Goal: Task Accomplishment & Management: Complete application form

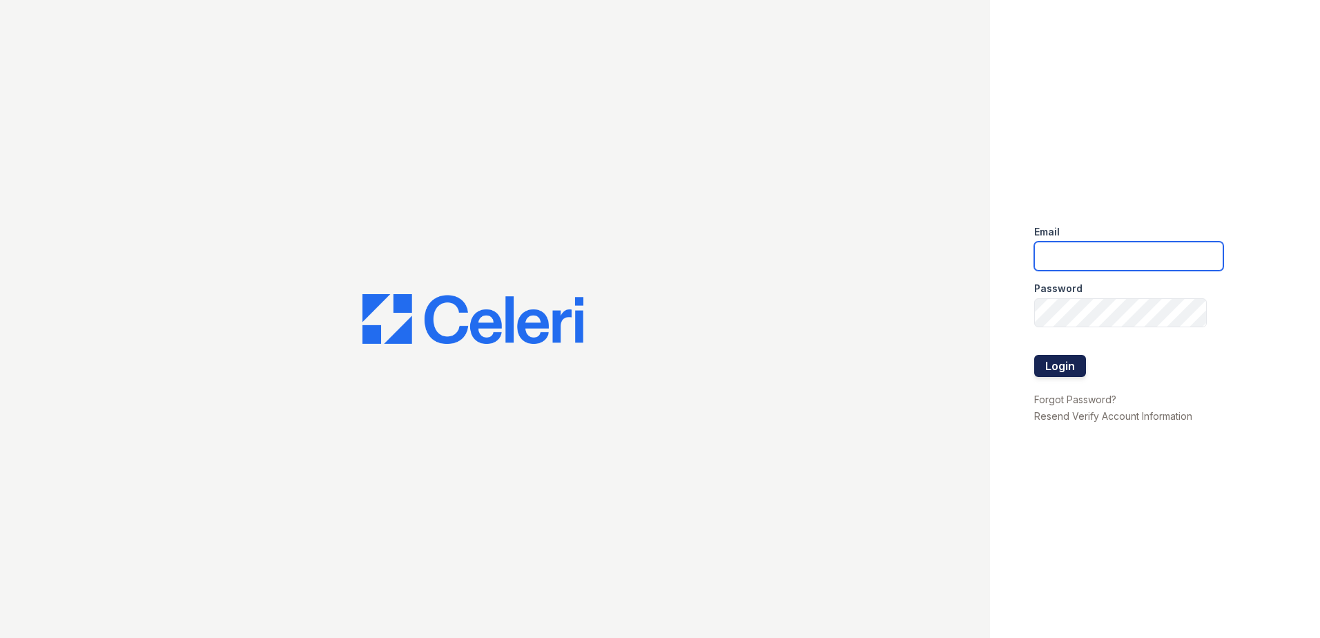
type input "tlambouths@trinity-pm.com"
click at [1059, 371] on button "Login" at bounding box center [1060, 366] width 52 height 22
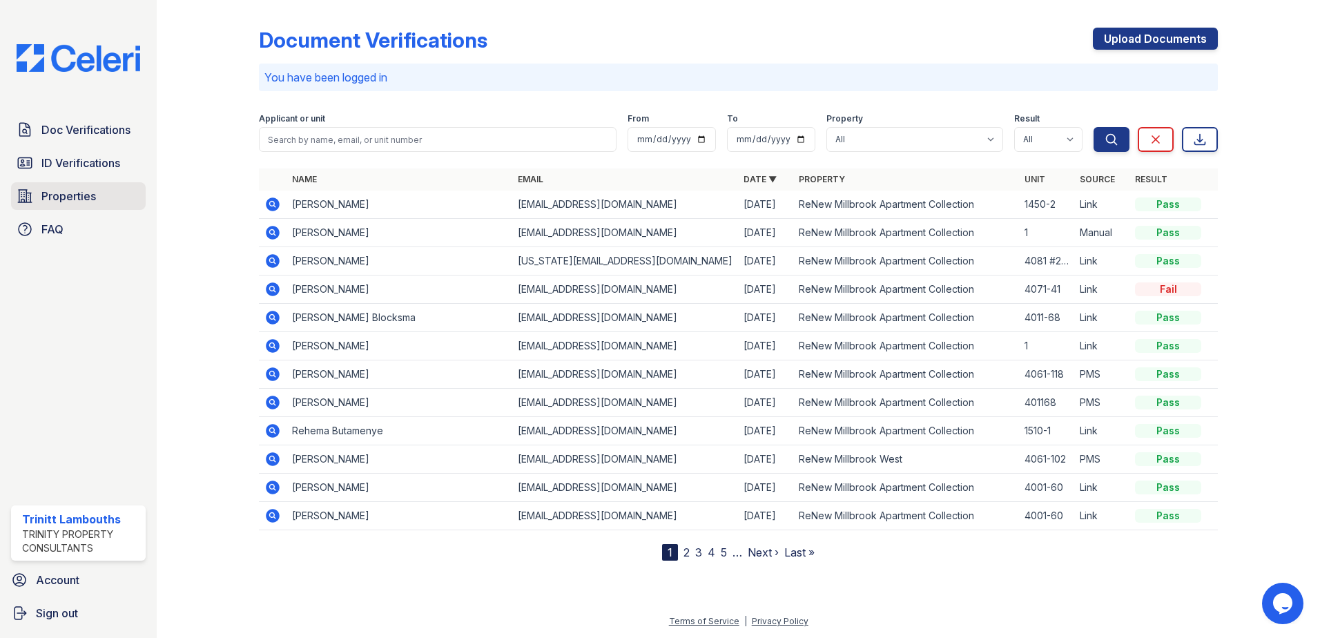
click at [64, 195] on span "Properties" at bounding box center [68, 196] width 55 height 17
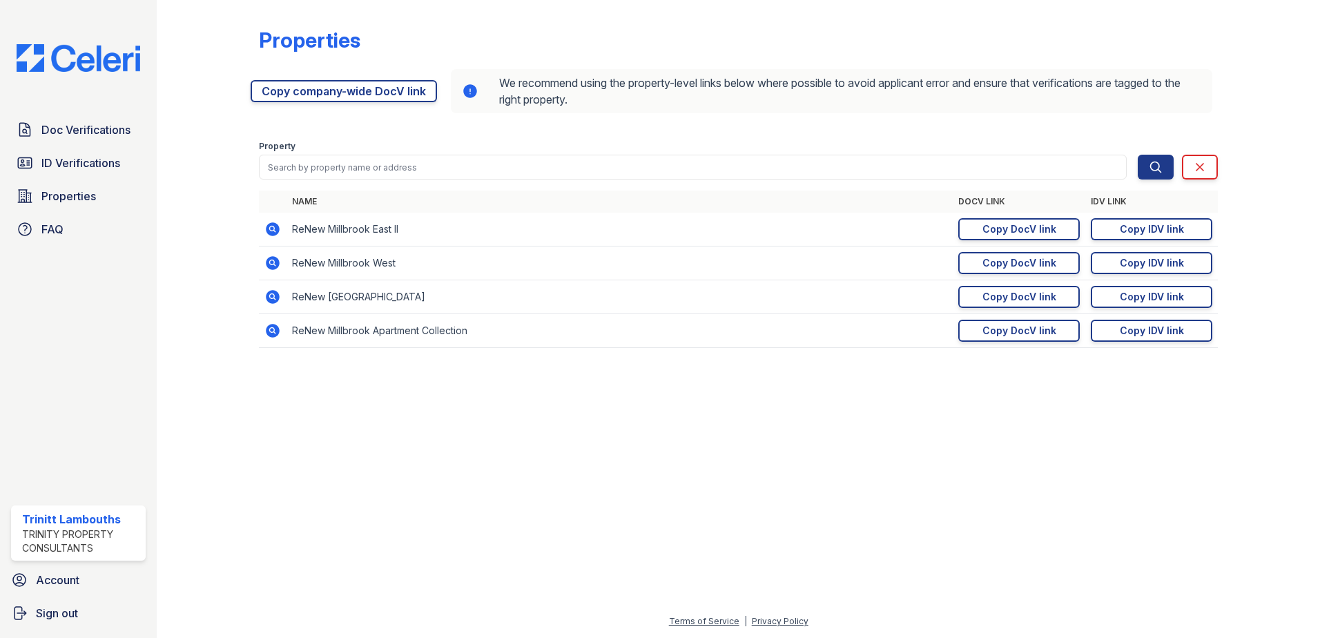
click at [424, 331] on td "ReNew Millbrook Apartment Collection" at bounding box center [620, 331] width 666 height 34
click at [1009, 334] on div "Copy DocV link" at bounding box center [1020, 331] width 74 height 14
click at [61, 132] on span "Doc Verifications" at bounding box center [85, 130] width 89 height 17
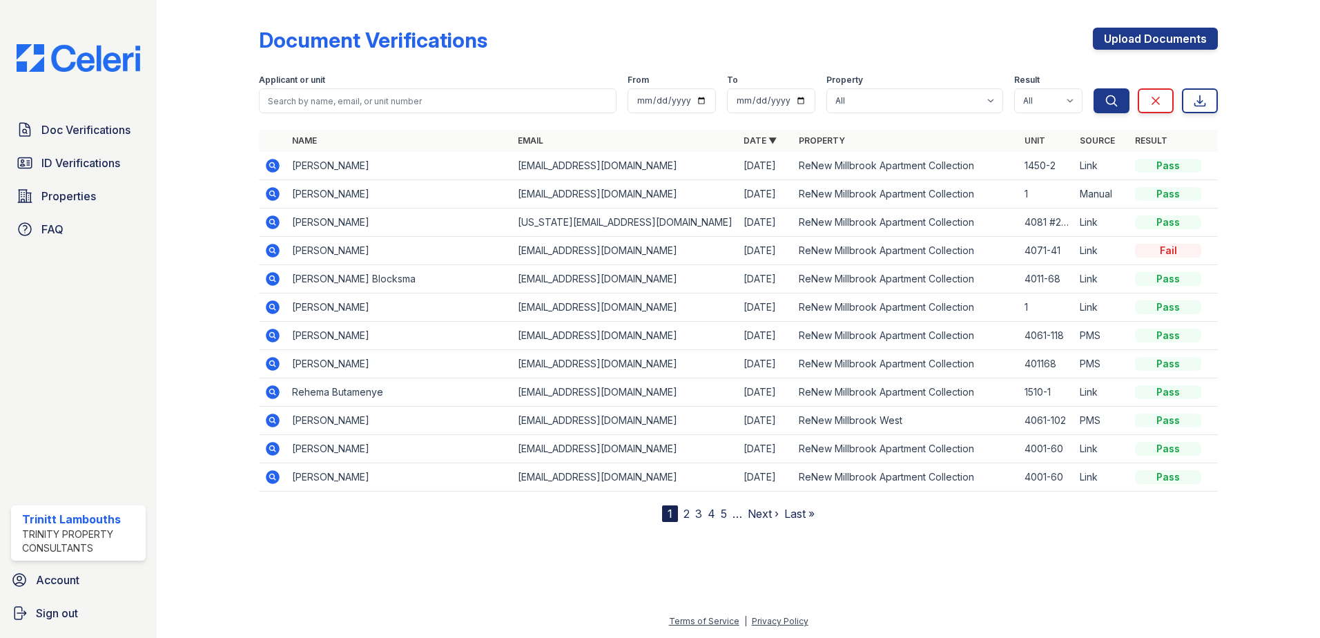
click at [271, 162] on icon at bounding box center [272, 165] width 17 height 17
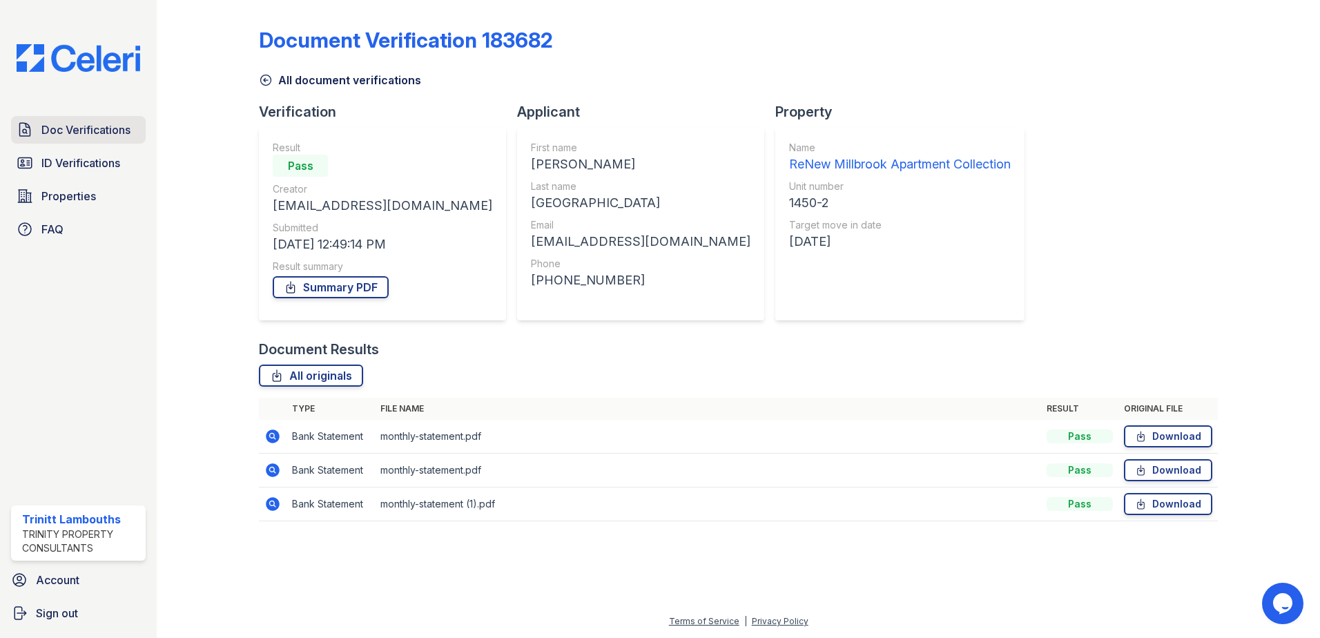
click at [85, 130] on span "Doc Verifications" at bounding box center [85, 130] width 89 height 17
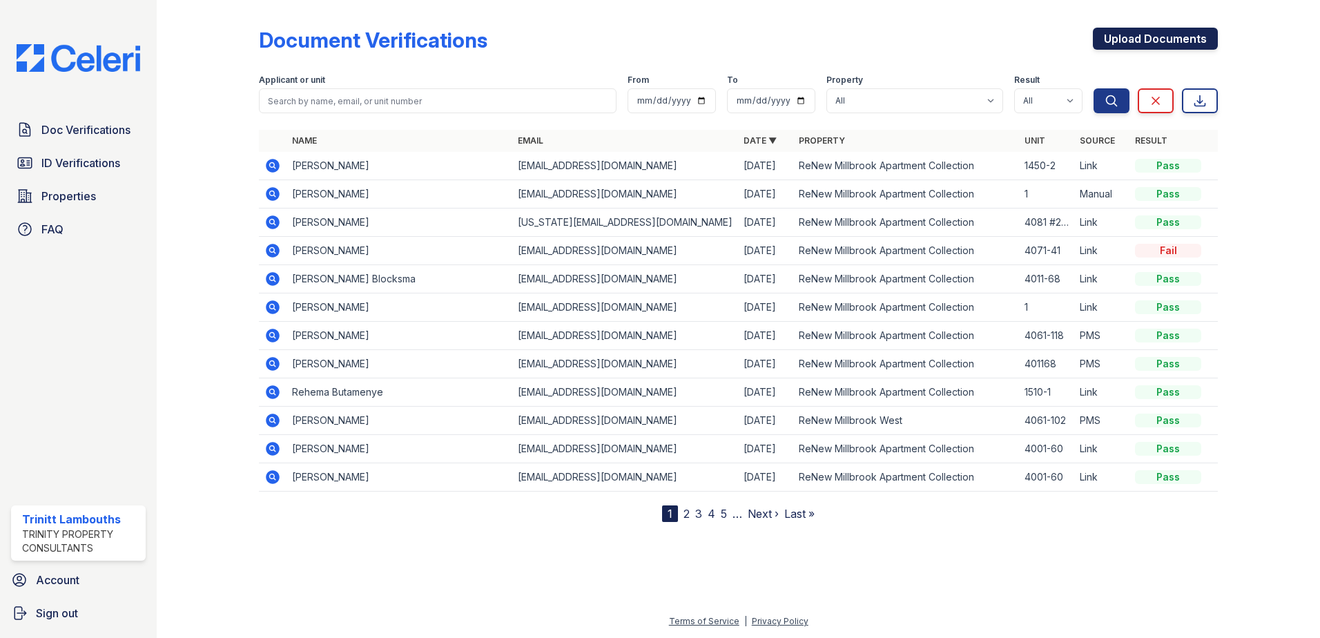
click at [1191, 39] on link "Upload Documents" at bounding box center [1155, 39] width 125 height 22
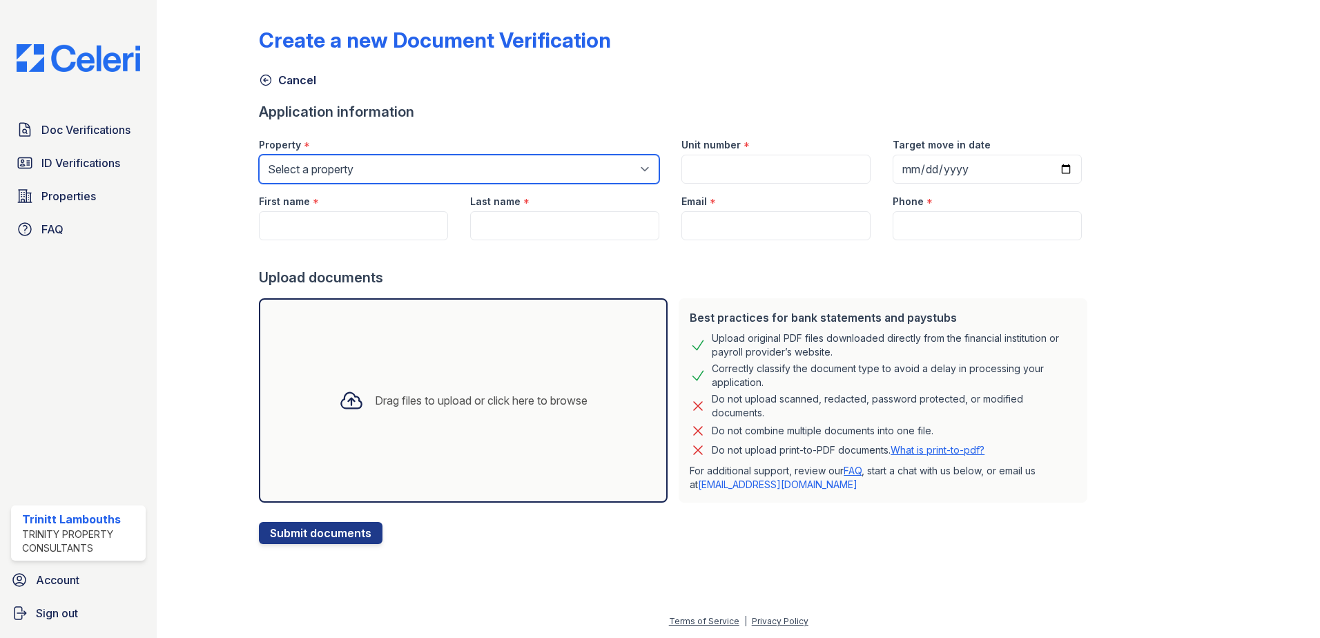
click at [331, 174] on select "Select a property ReNew Millbrook Apartment Collection ReNew Millbrook East ReN…" at bounding box center [459, 169] width 400 height 29
select select "114"
click at [259, 155] on select "Select a property ReNew Millbrook Apartment Collection ReNew Millbrook East ReN…" at bounding box center [459, 169] width 400 height 29
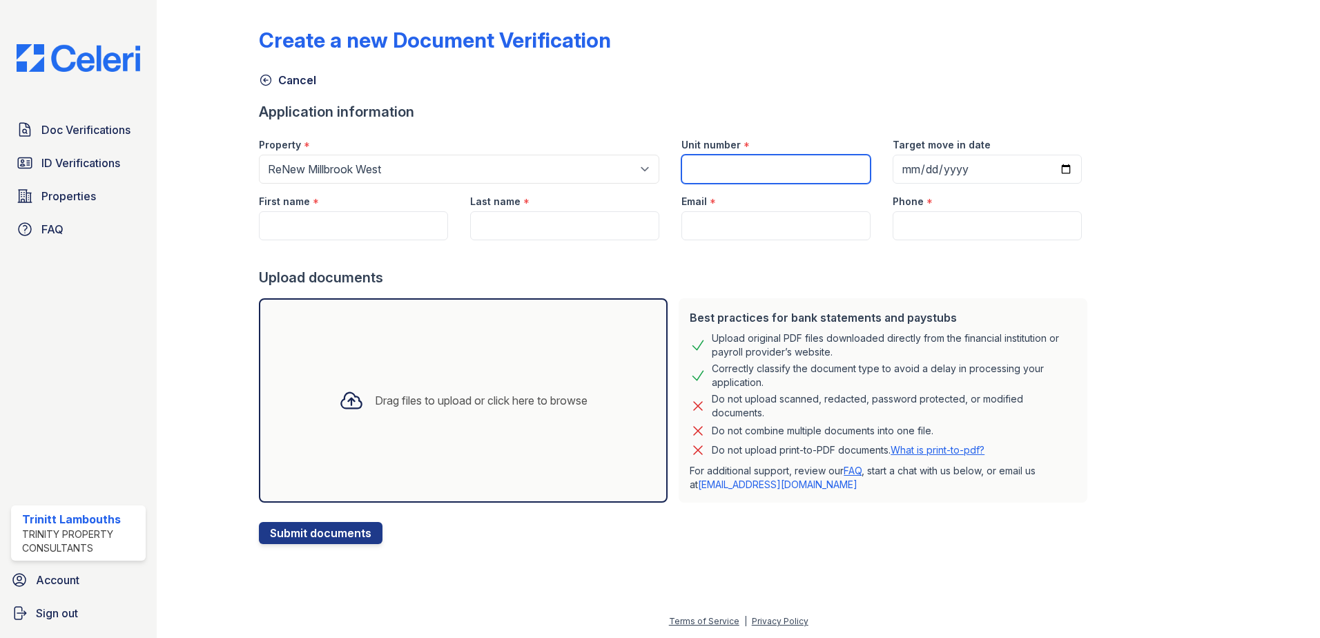
click at [753, 159] on input "Unit number" at bounding box center [776, 169] width 189 height 29
click at [731, 160] on input "Unit number" at bounding box center [776, 169] width 189 height 29
type input "4061-102"
click at [1046, 168] on input "Target move in date" at bounding box center [987, 169] width 189 height 29
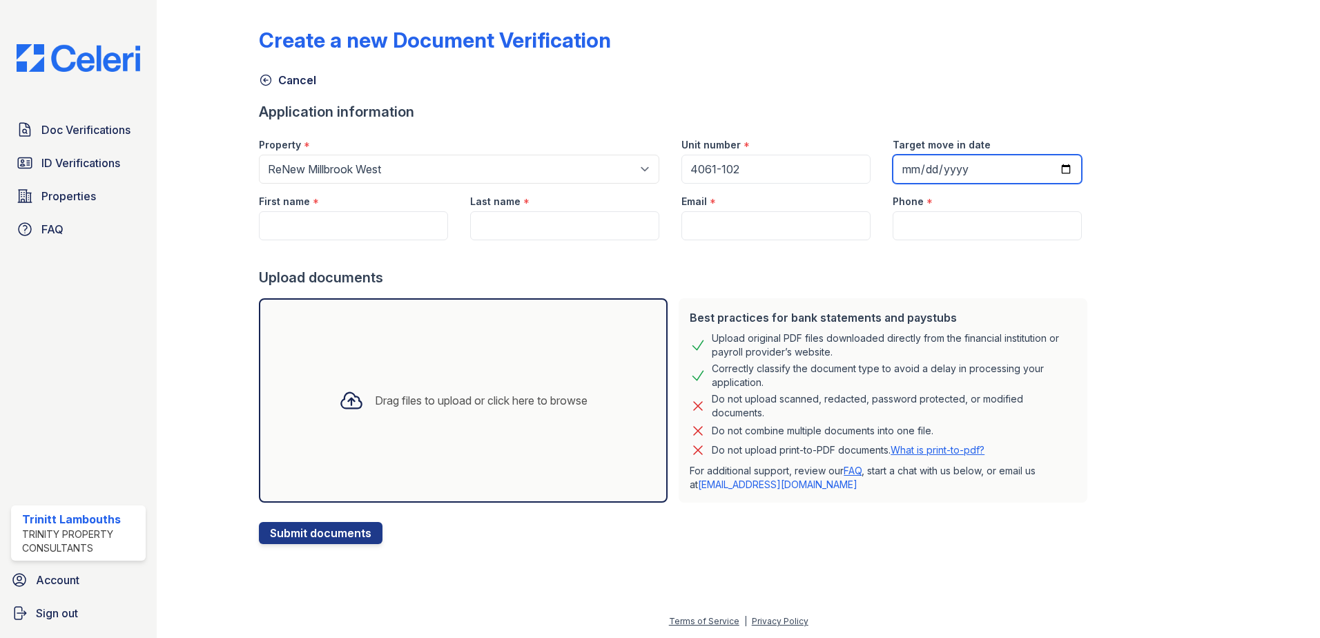
type input "2025-09-02"
click at [297, 231] on input "First name" at bounding box center [353, 225] width 189 height 29
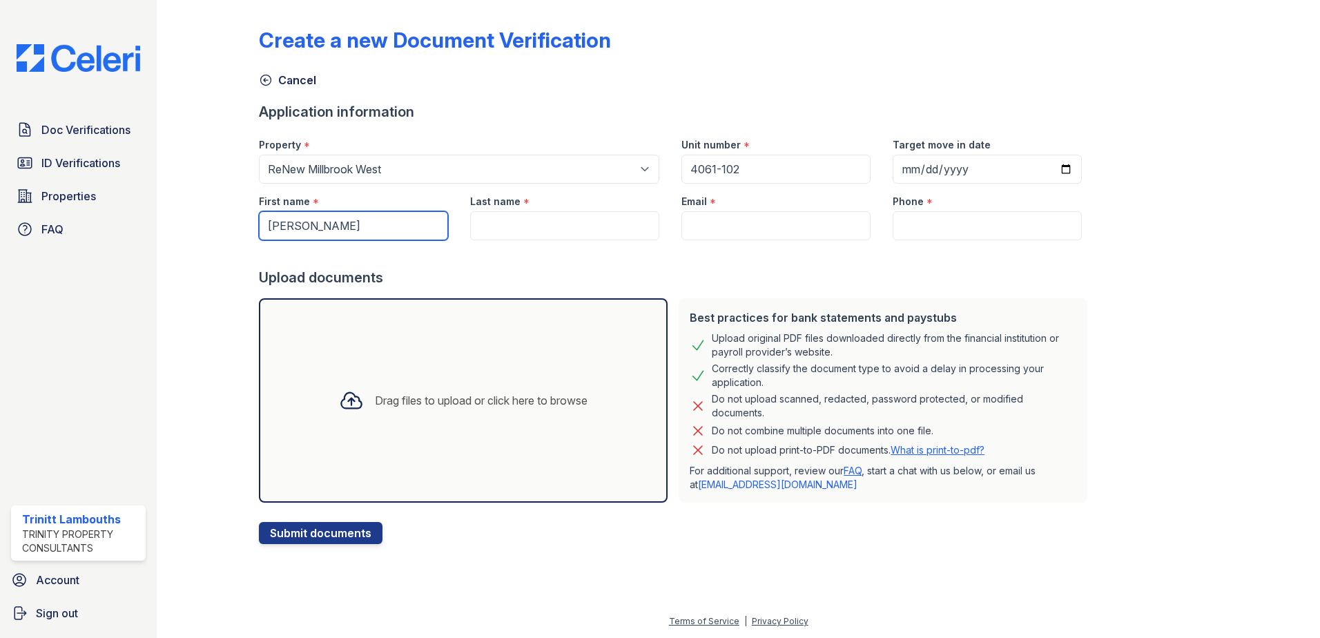
type input "[PERSON_NAME]"
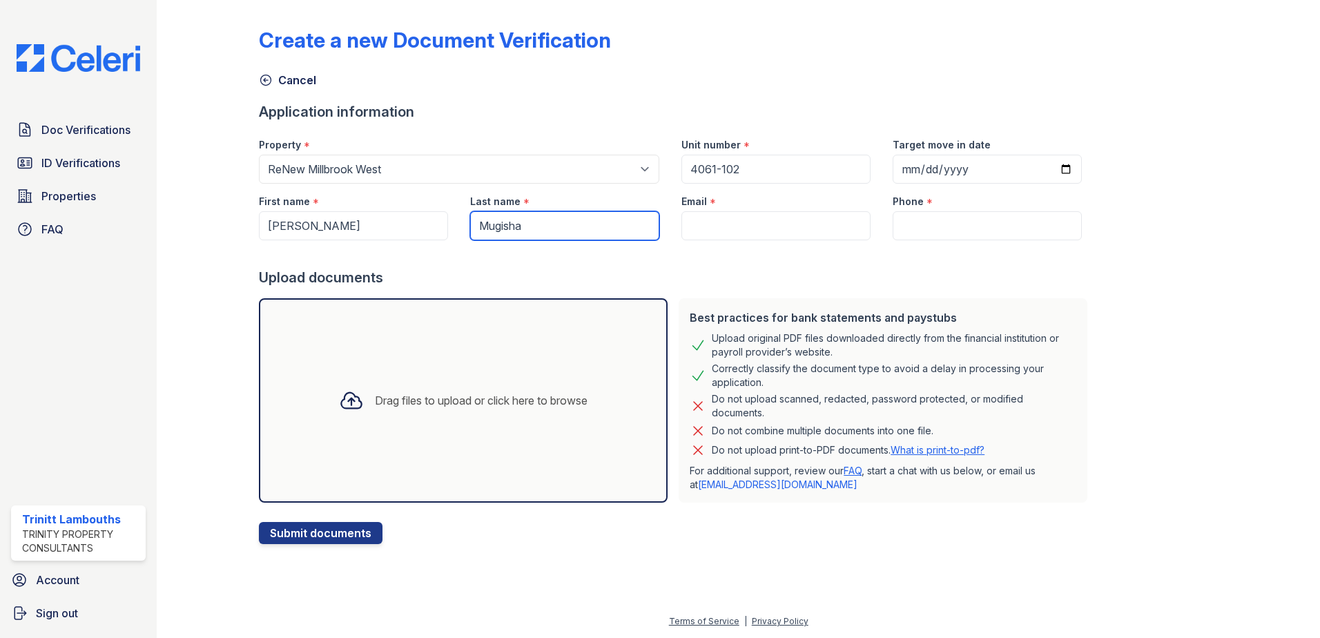
type input "Mugisha"
click at [694, 240] on input "Email" at bounding box center [776, 225] width 189 height 29
paste input "[EMAIL_ADDRESS][DOMAIN_NAME]"
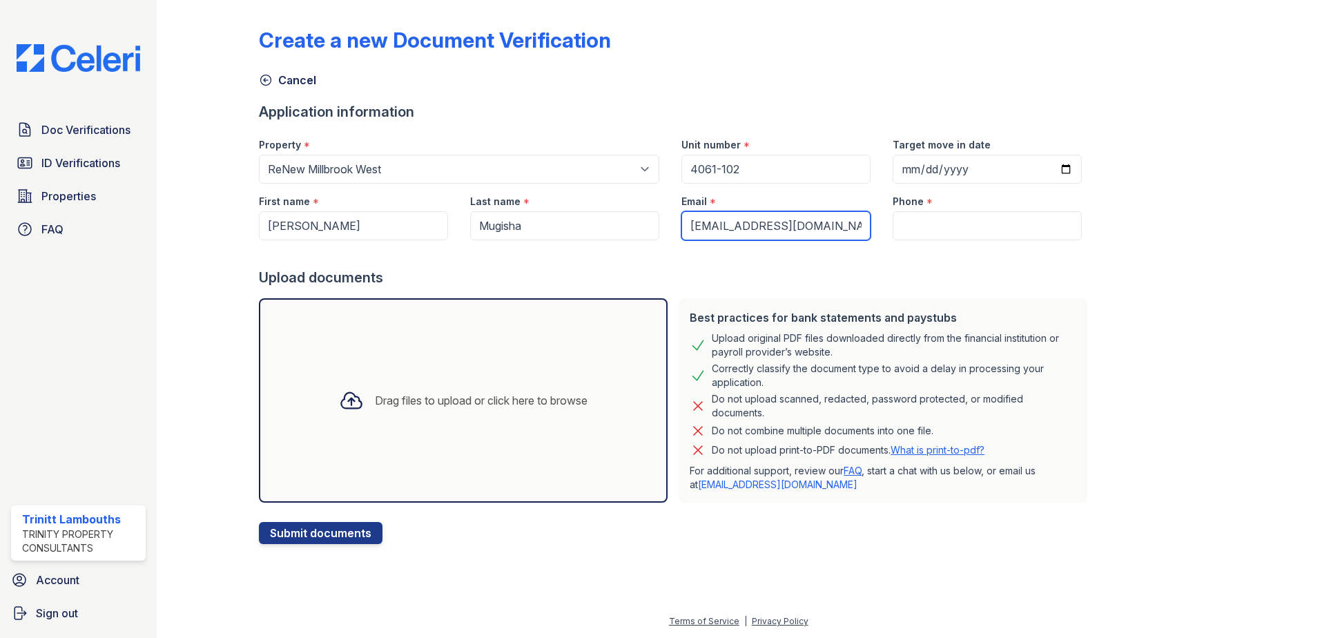
type input "[EMAIL_ADDRESS][DOMAIN_NAME]"
click at [991, 234] on input "Phone" at bounding box center [987, 225] width 189 height 29
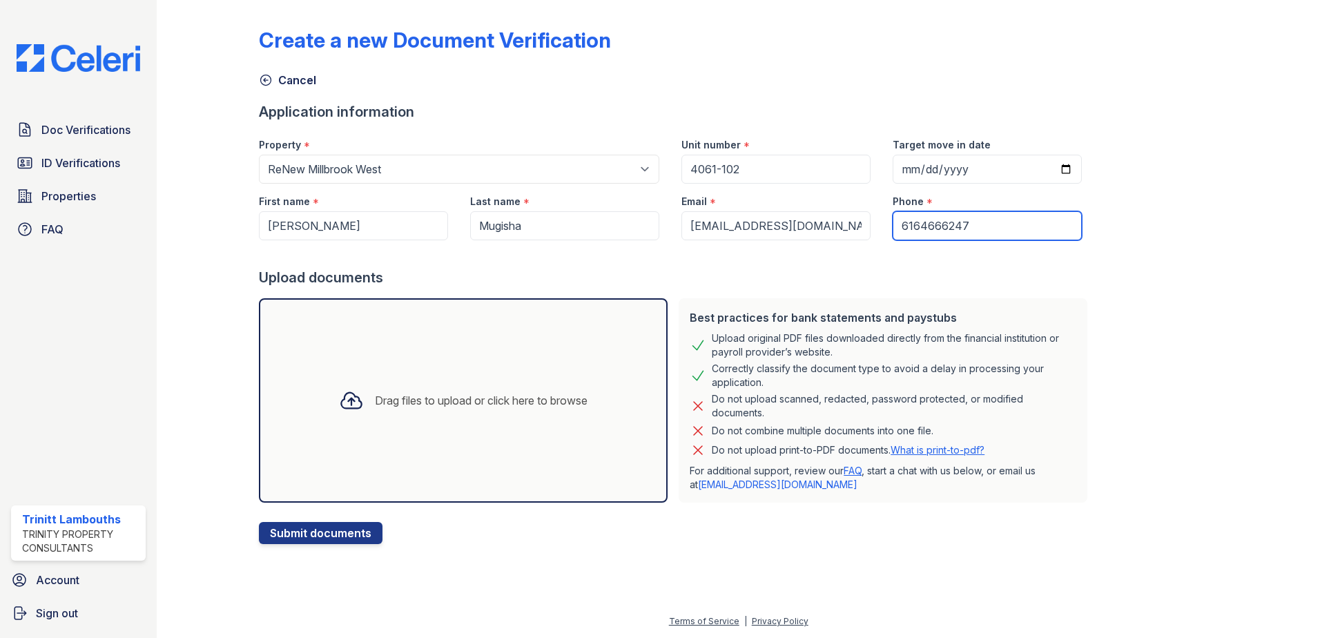
type input "6164666247"
click at [1111, 532] on div "Create a new Document Verification Cancel Application information Property * Se…" at bounding box center [738, 275] width 959 height 539
click at [350, 405] on icon at bounding box center [351, 400] width 25 height 25
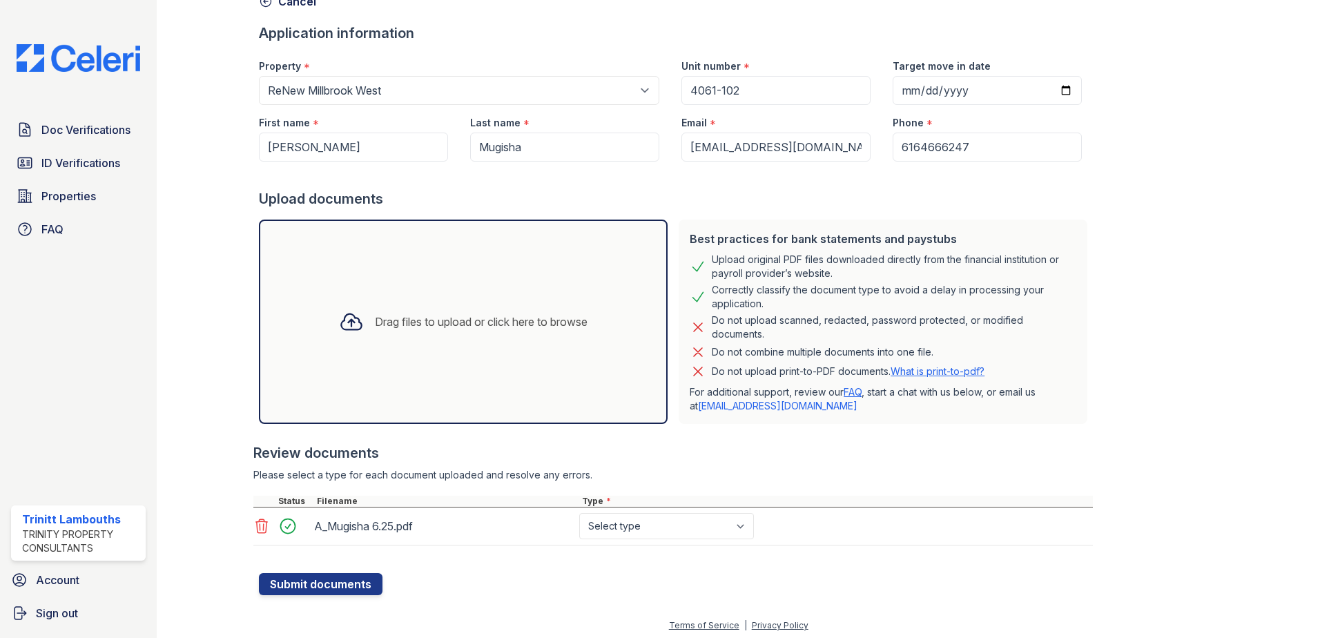
scroll to position [83, 0]
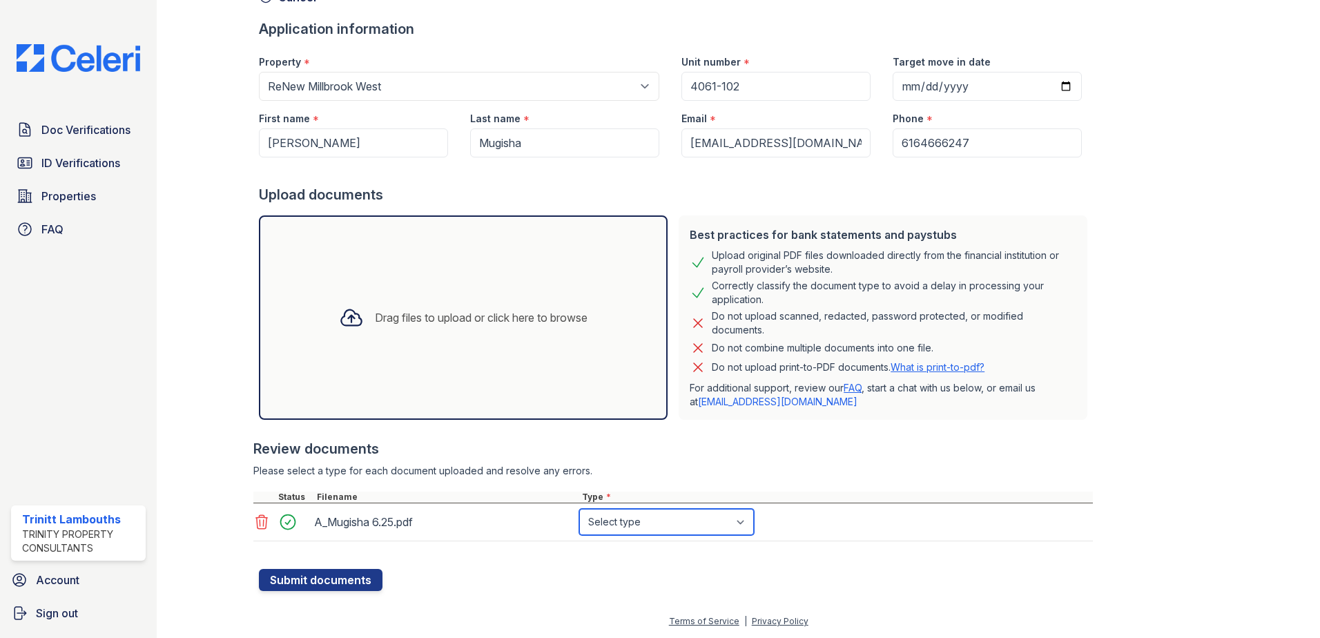
click at [619, 519] on select "Select type Paystub Bank Statement Offer Letter Tax Documents Benefit Award Let…" at bounding box center [666, 522] width 175 height 26
select select "bank_statement"
click at [579, 509] on select "Select type Paystub Bank Statement Offer Letter Tax Documents Benefit Award Let…" at bounding box center [666, 522] width 175 height 26
click at [308, 578] on button "Submit documents" at bounding box center [321, 580] width 124 height 22
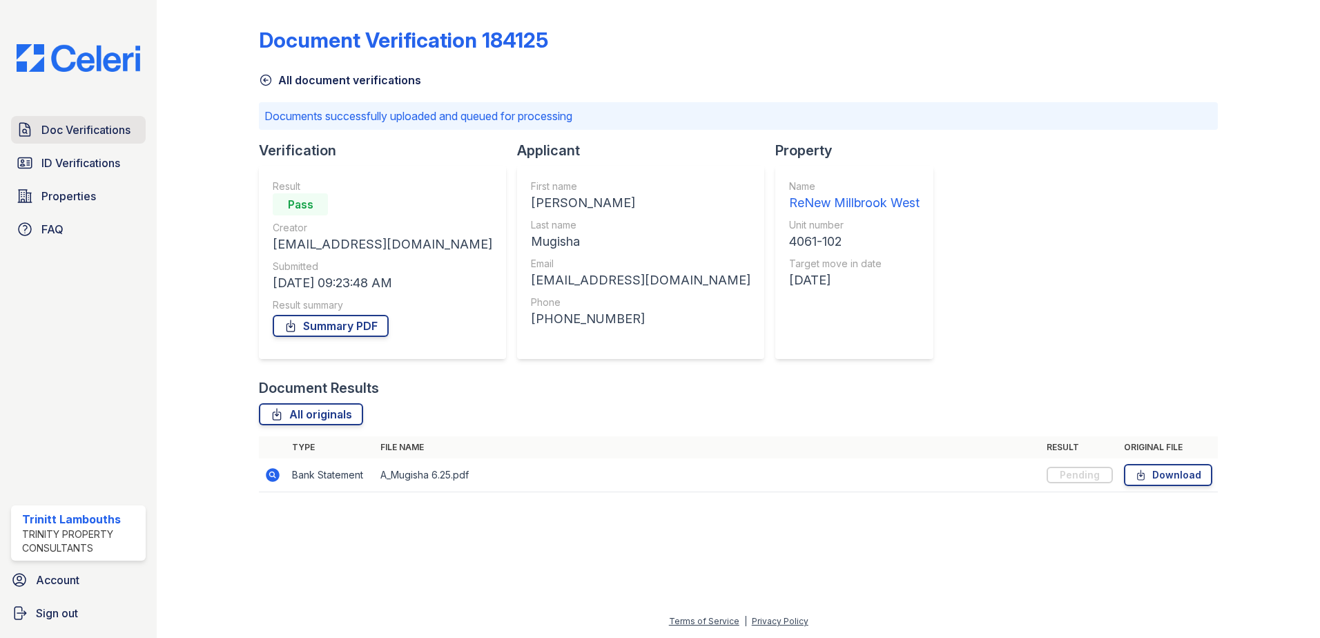
click at [49, 128] on span "Doc Verifications" at bounding box center [85, 130] width 89 height 17
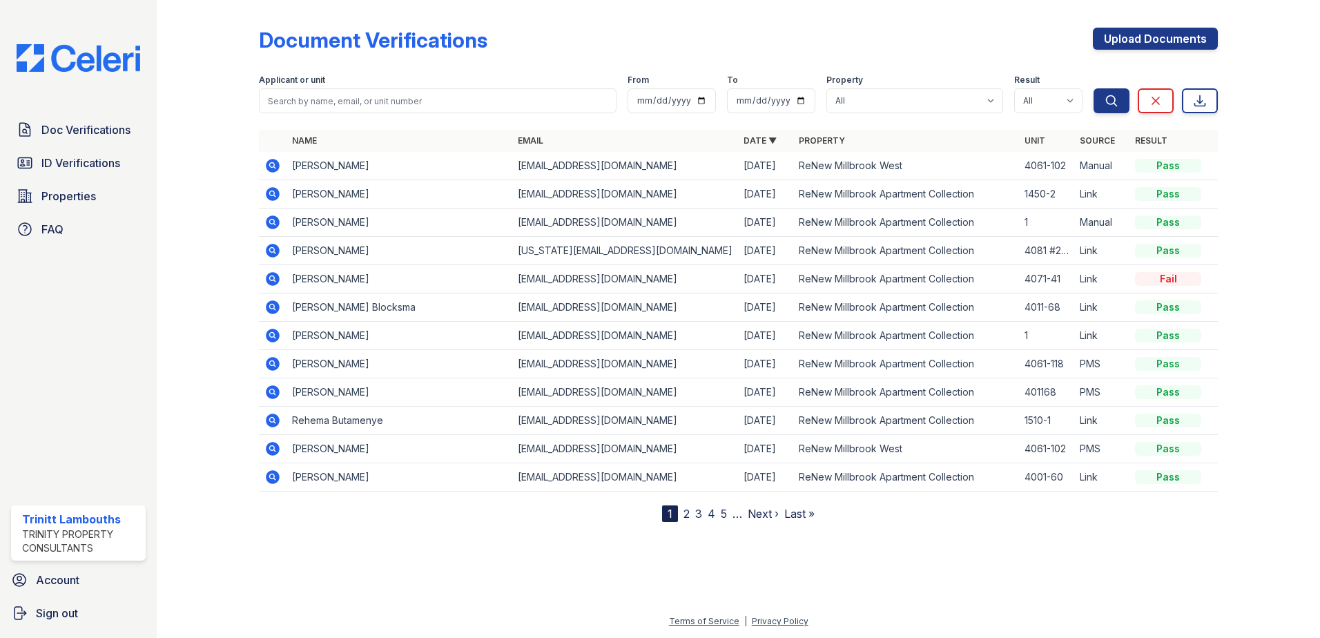
click at [274, 167] on icon at bounding box center [272, 165] width 17 height 17
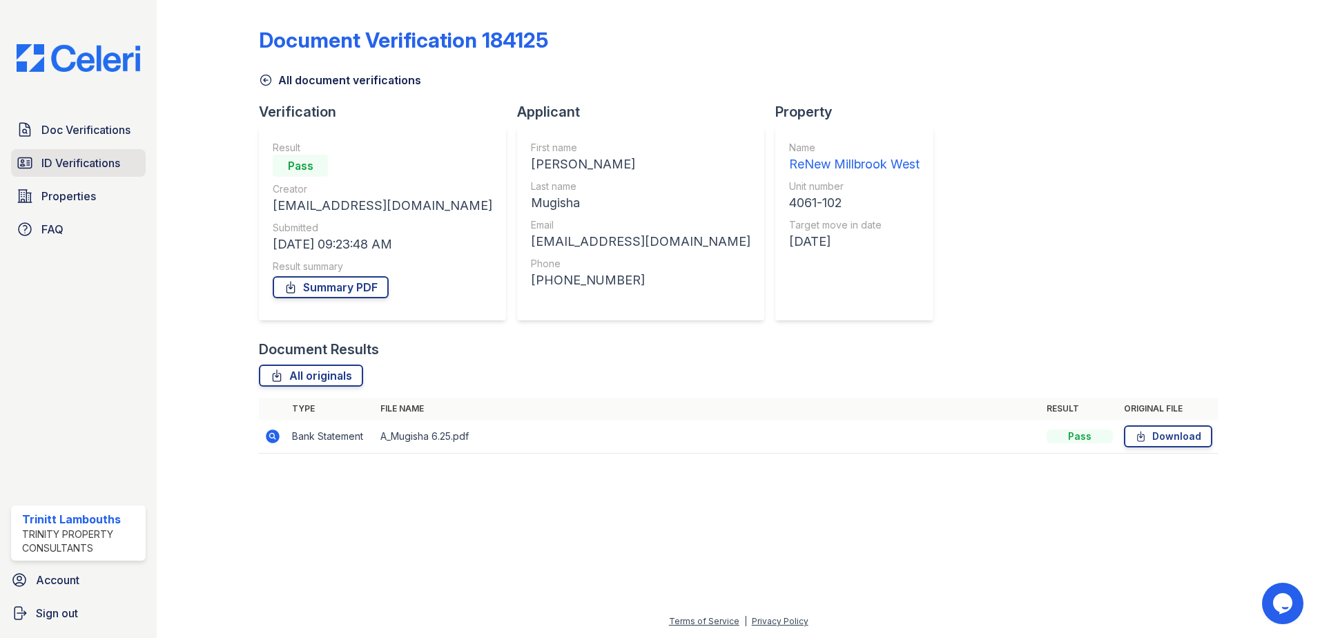
drag, startPoint x: 68, startPoint y: 157, endPoint x: 75, endPoint y: 151, distance: 8.8
click at [68, 157] on span "ID Verifications" at bounding box center [80, 163] width 79 height 17
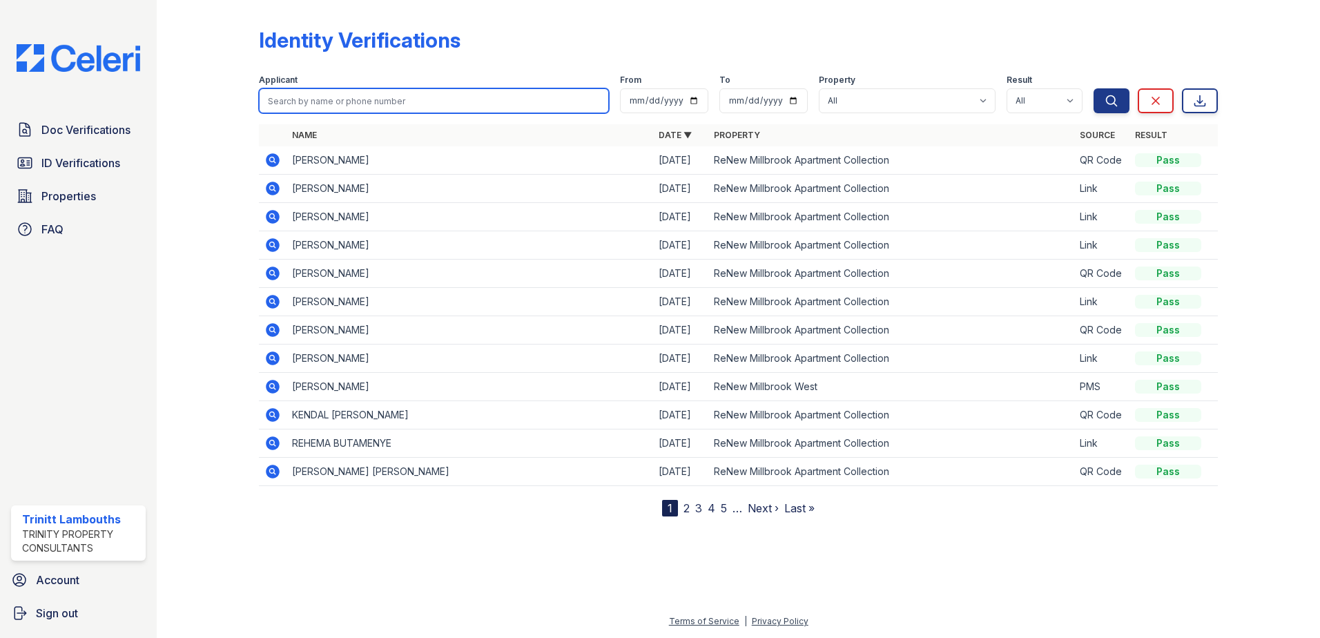
click at [345, 99] on input "search" at bounding box center [434, 100] width 350 height 25
type input "alex"
click at [1094, 88] on button "Search" at bounding box center [1112, 100] width 36 height 25
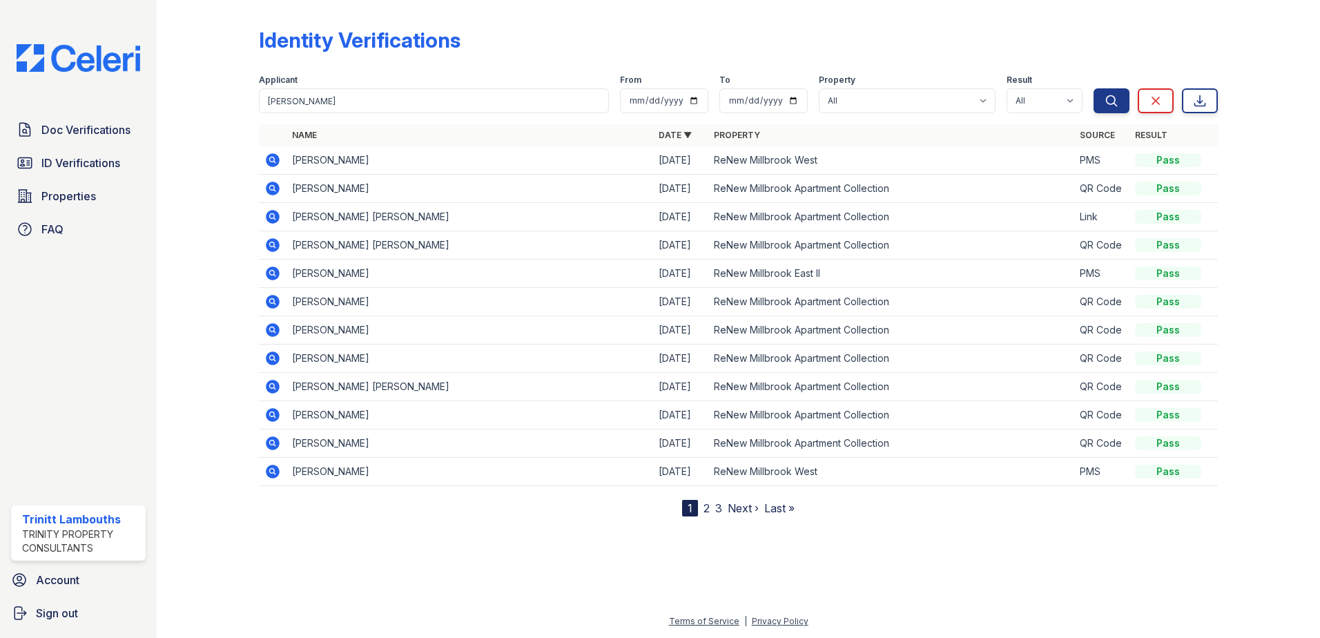
click at [272, 158] on icon at bounding box center [271, 158] width 3 height 3
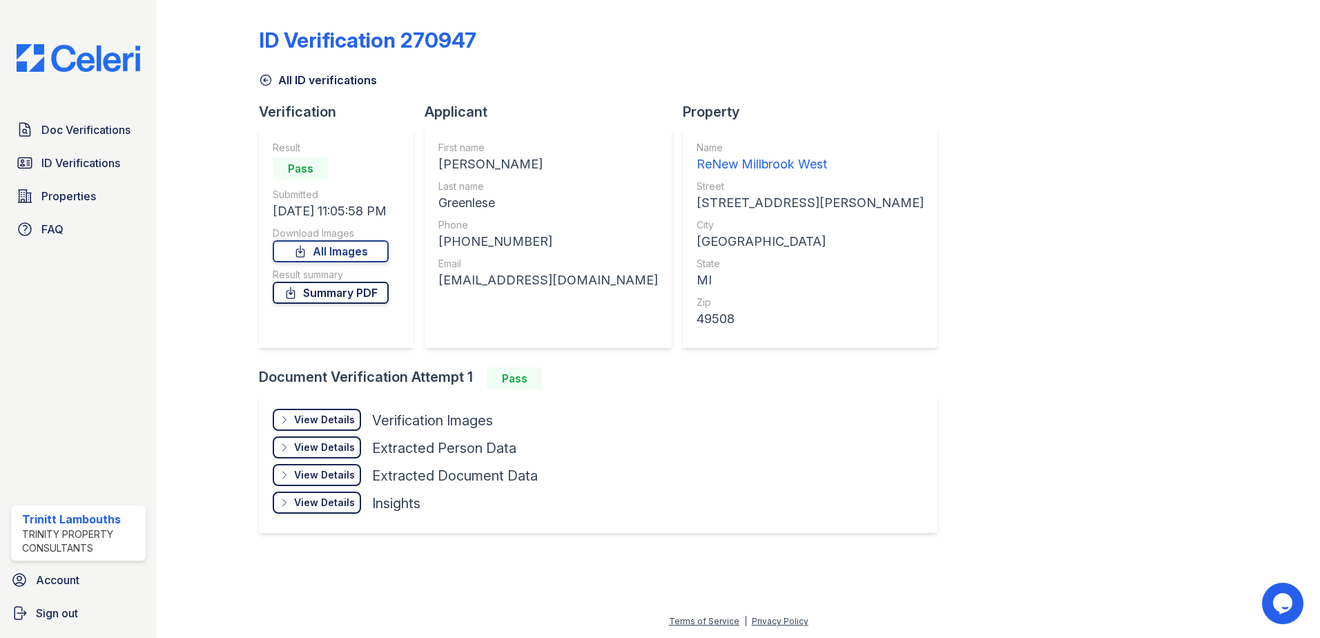
click at [369, 293] on link "Summary PDF" at bounding box center [331, 293] width 116 height 22
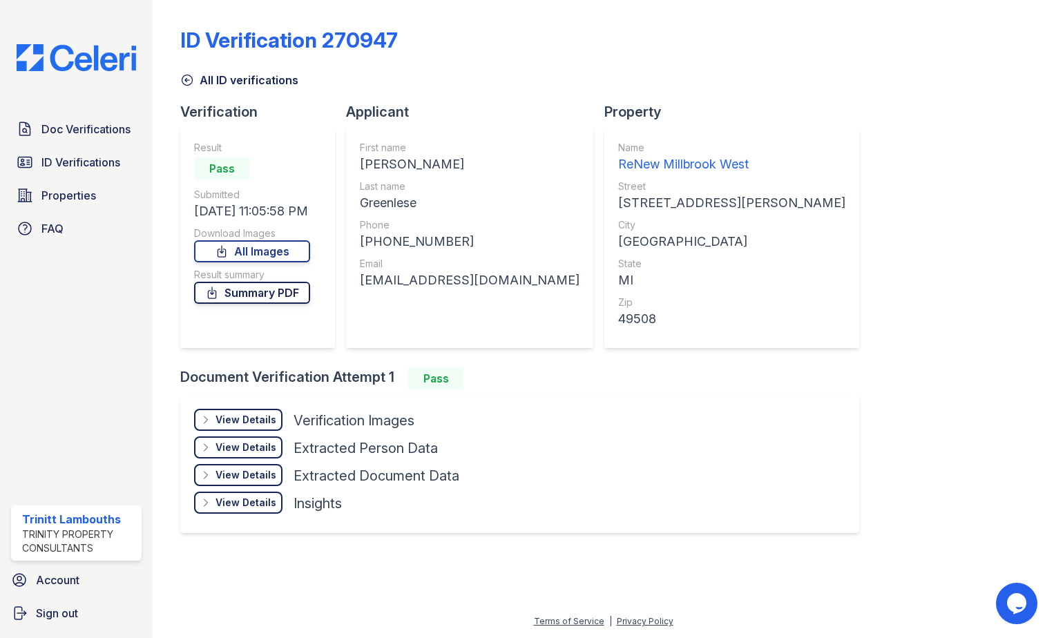
click at [302, 293] on link "Summary PDF" at bounding box center [252, 293] width 116 height 22
click at [96, 128] on span "Doc Verifications" at bounding box center [85, 129] width 89 height 17
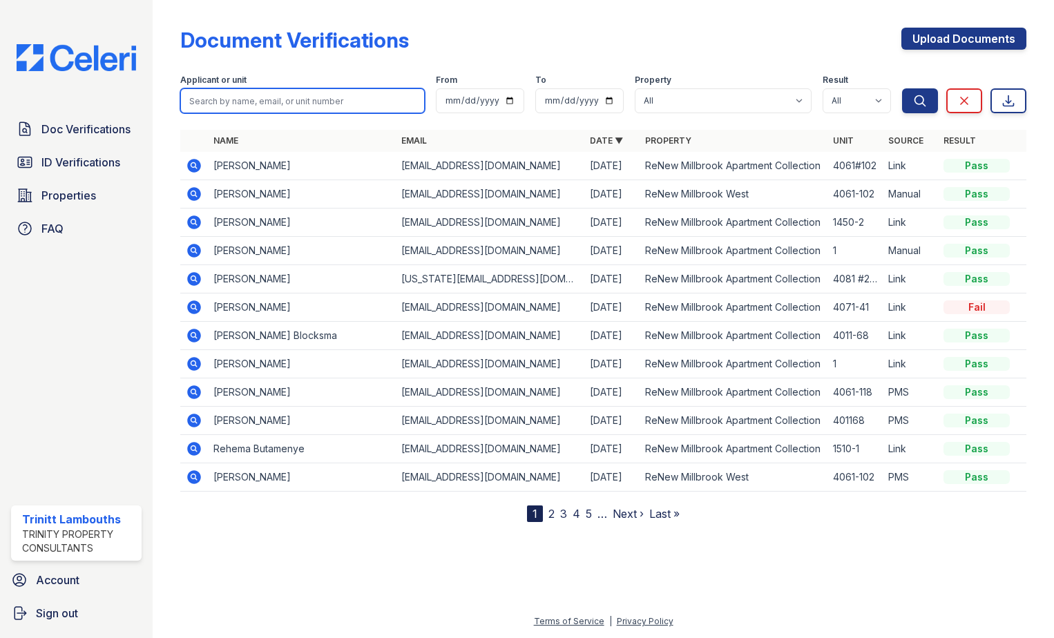
click at [276, 102] on input "search" at bounding box center [302, 100] width 244 height 25
type input "alex"
click at [902, 88] on button "Search" at bounding box center [920, 100] width 36 height 25
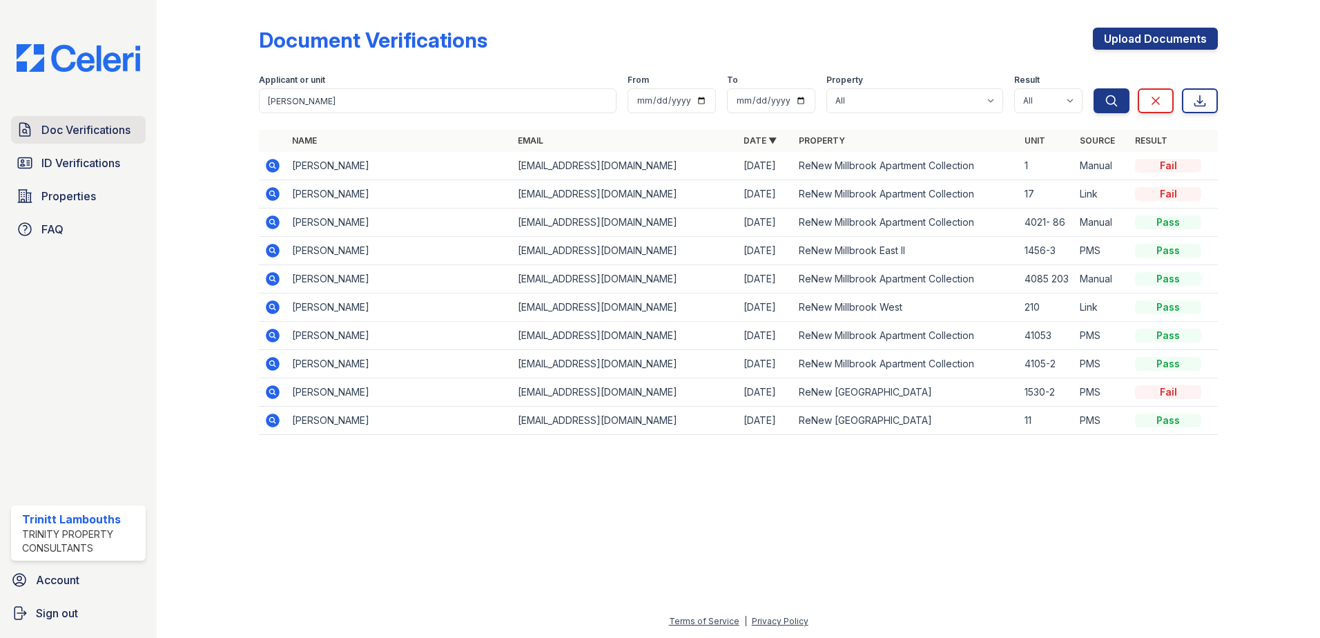
click at [110, 133] on span "Doc Verifications" at bounding box center [85, 130] width 89 height 17
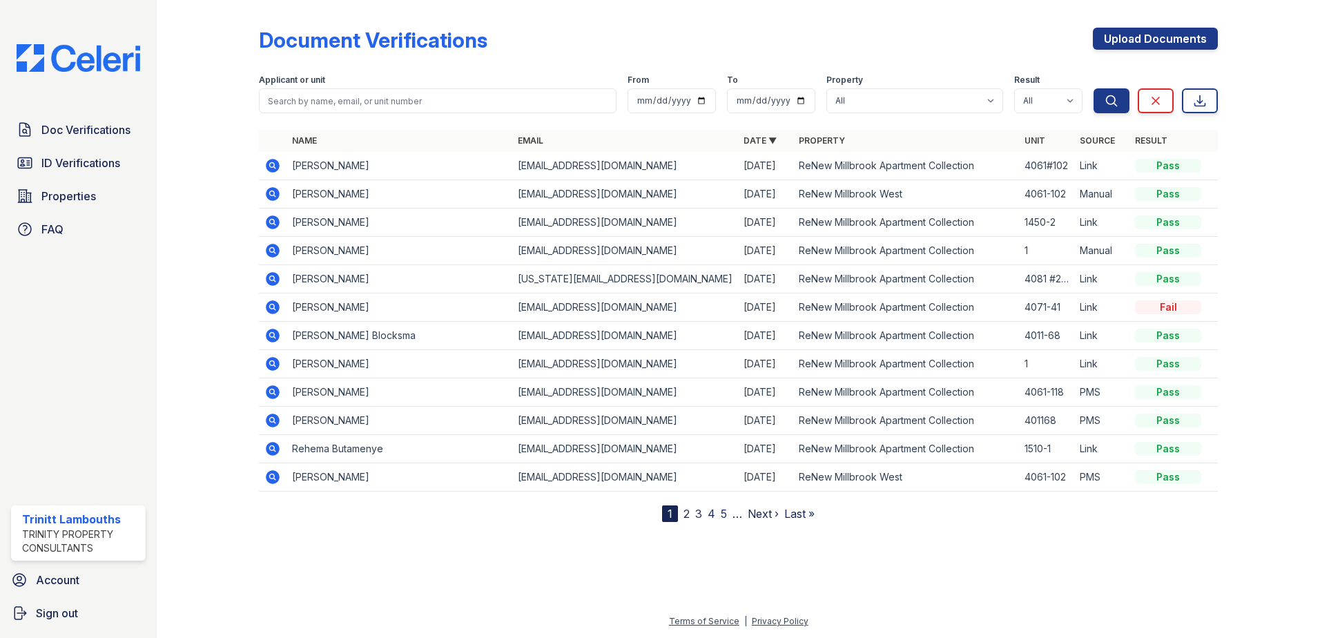
click at [275, 224] on icon at bounding box center [272, 222] width 17 height 17
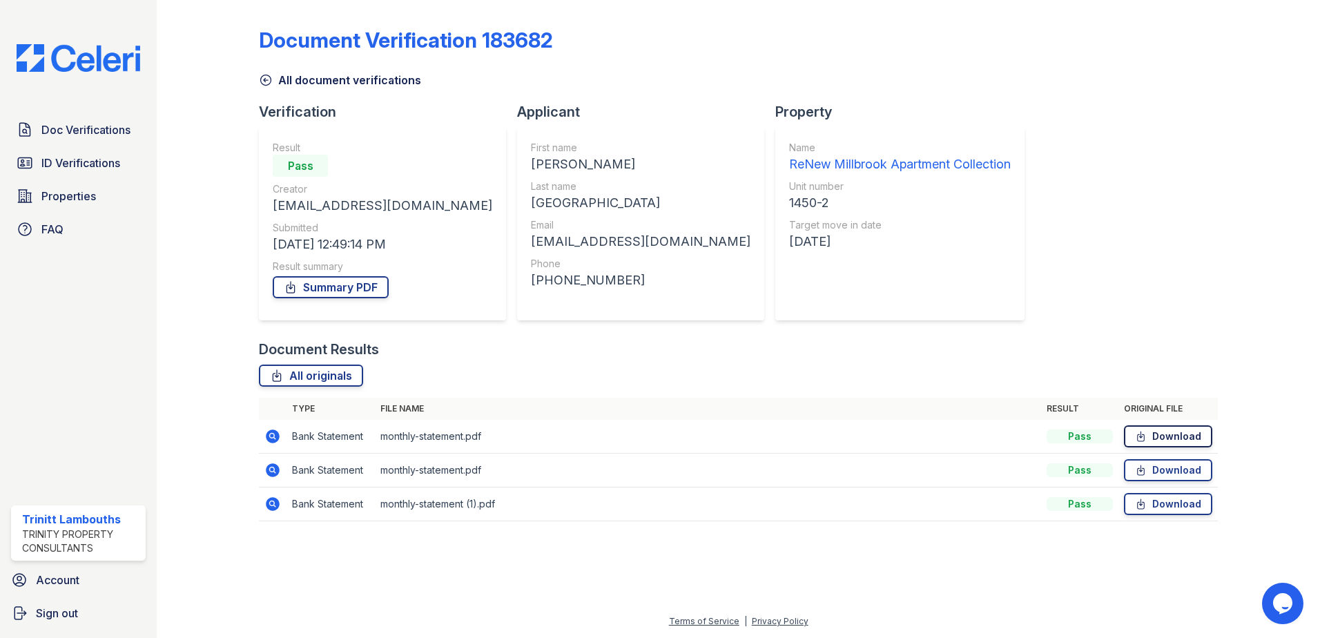
click at [1177, 437] on link "Download" at bounding box center [1168, 436] width 88 height 22
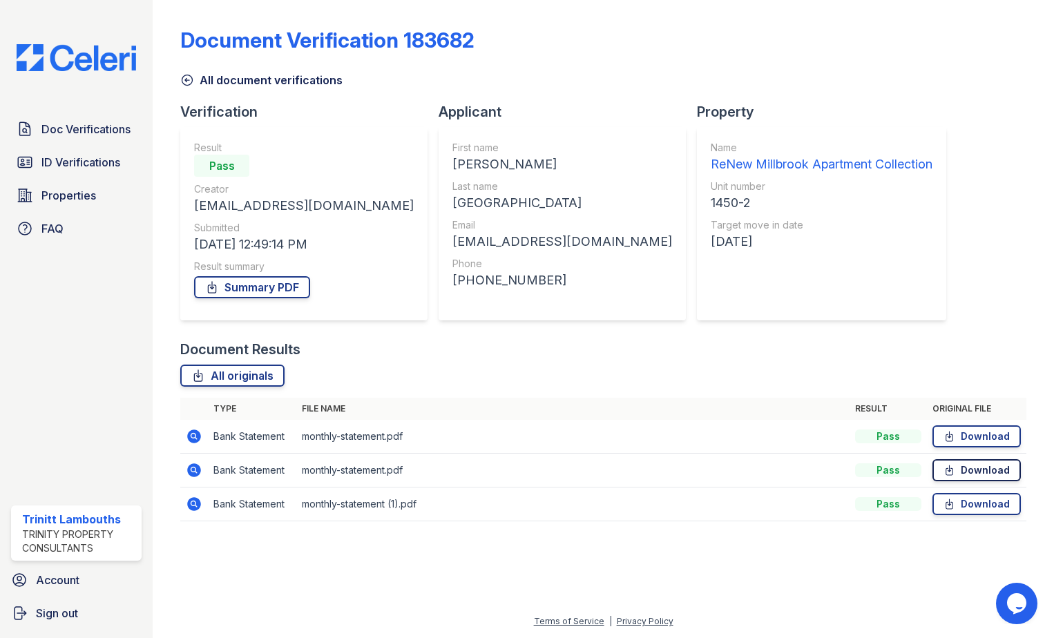
click at [966, 469] on link "Download" at bounding box center [976, 470] width 88 height 22
click at [942, 496] on link "Download" at bounding box center [976, 504] width 88 height 22
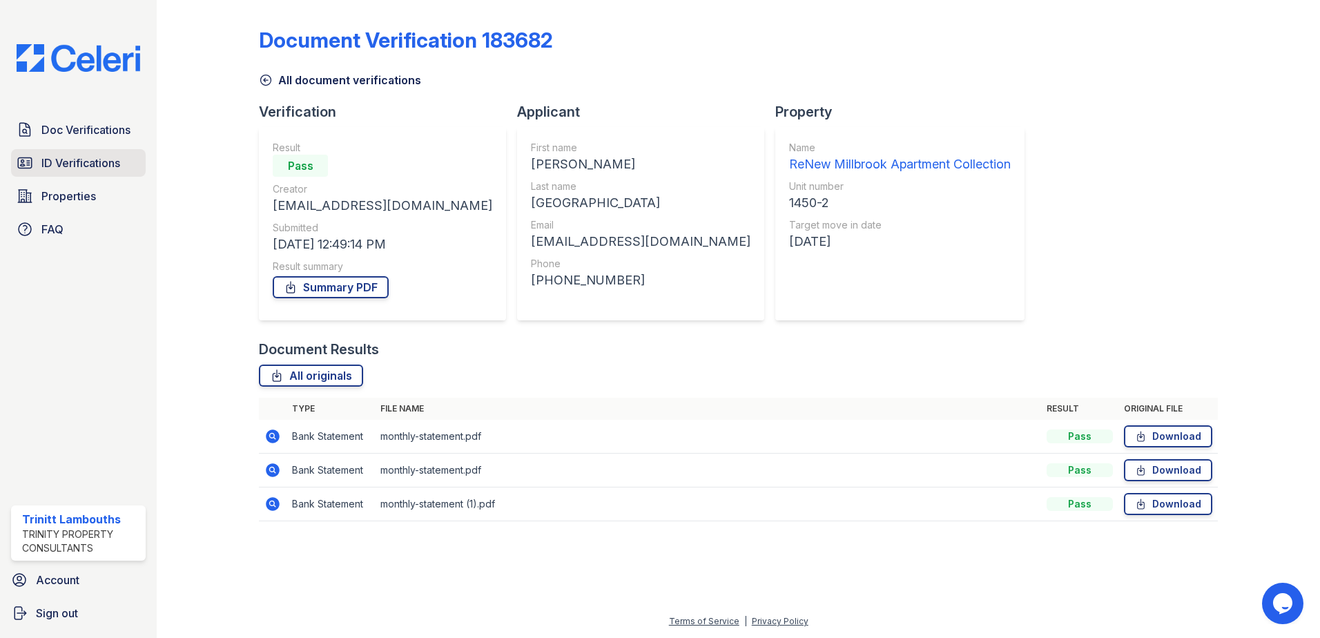
click at [66, 172] on link "ID Verifications" at bounding box center [78, 163] width 135 height 28
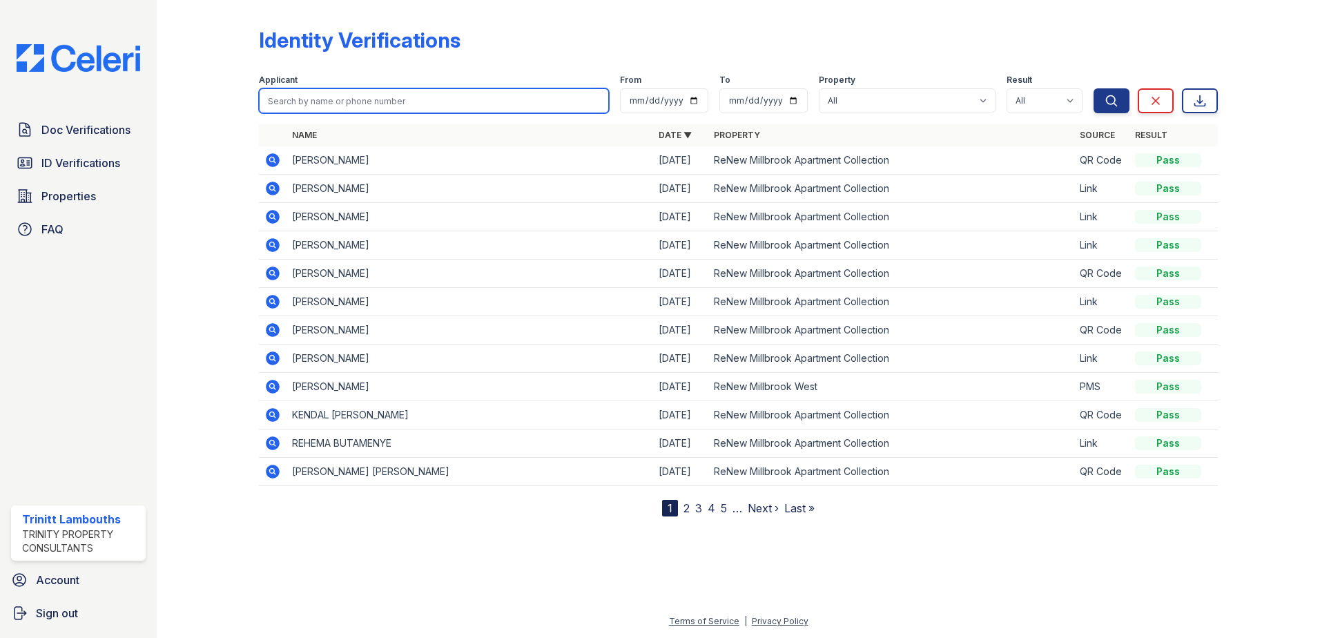
click at [299, 103] on input "search" at bounding box center [434, 100] width 350 height 25
type input "kaitlyn"
click at [1094, 88] on button "Search" at bounding box center [1112, 100] width 36 height 25
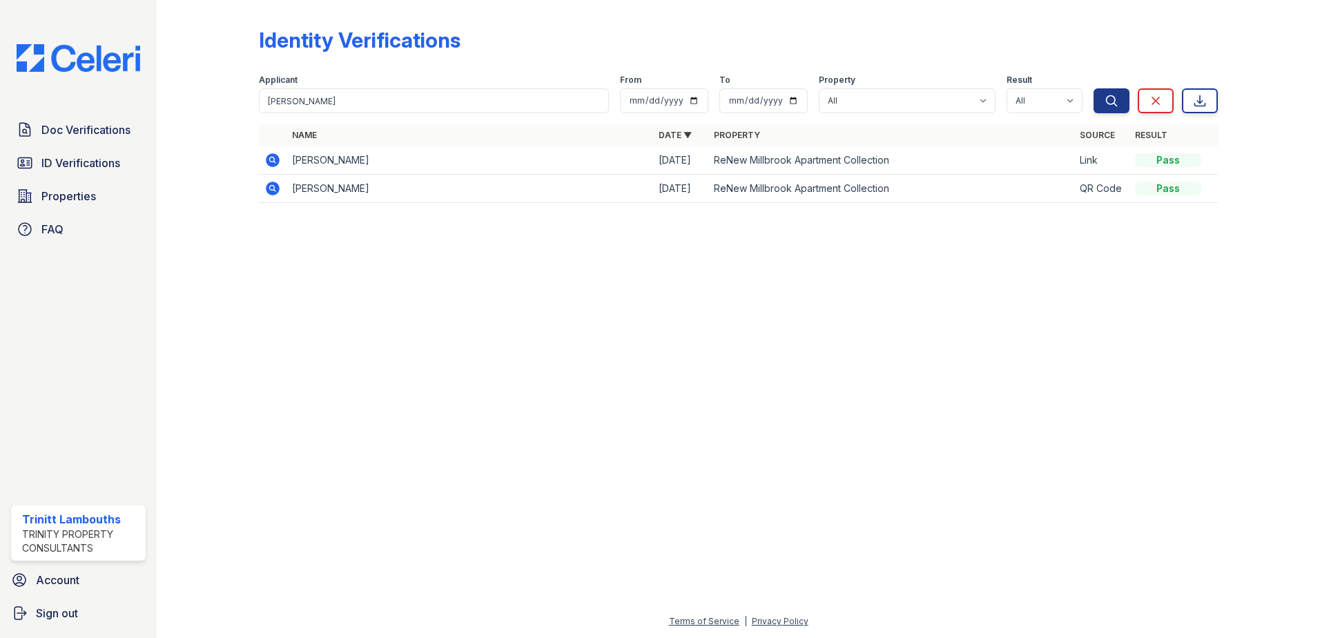
click at [270, 163] on icon at bounding box center [273, 160] width 14 height 14
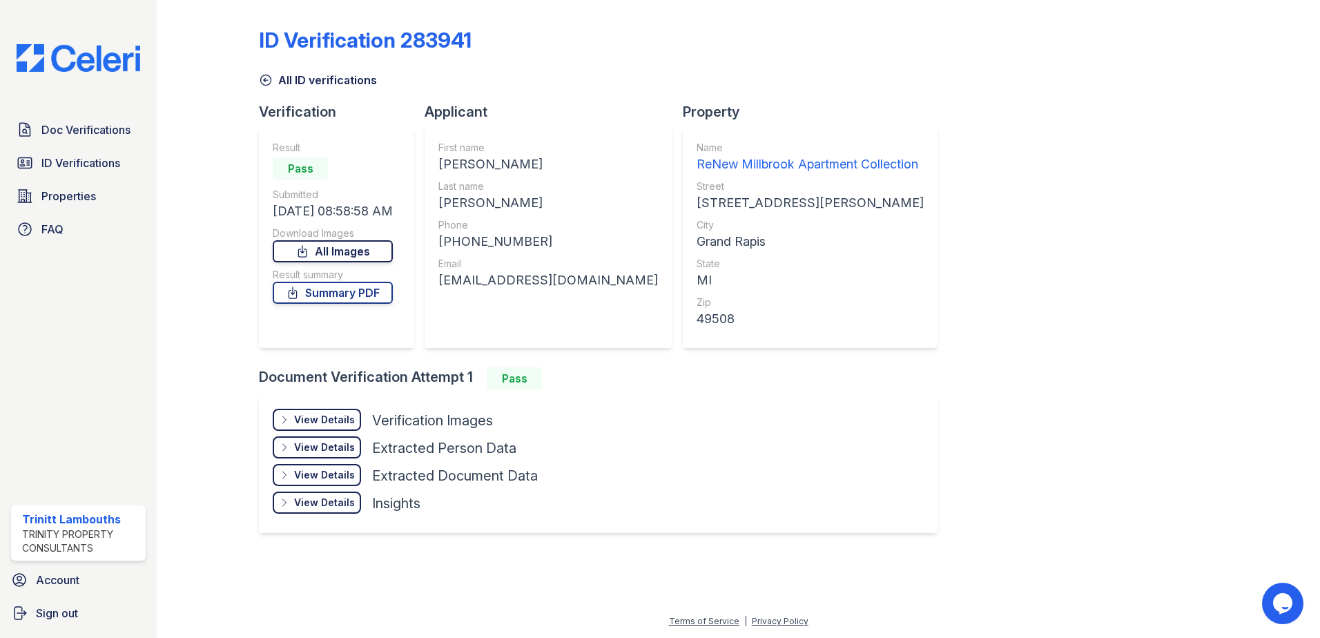
click at [344, 258] on link "All Images" at bounding box center [333, 251] width 120 height 22
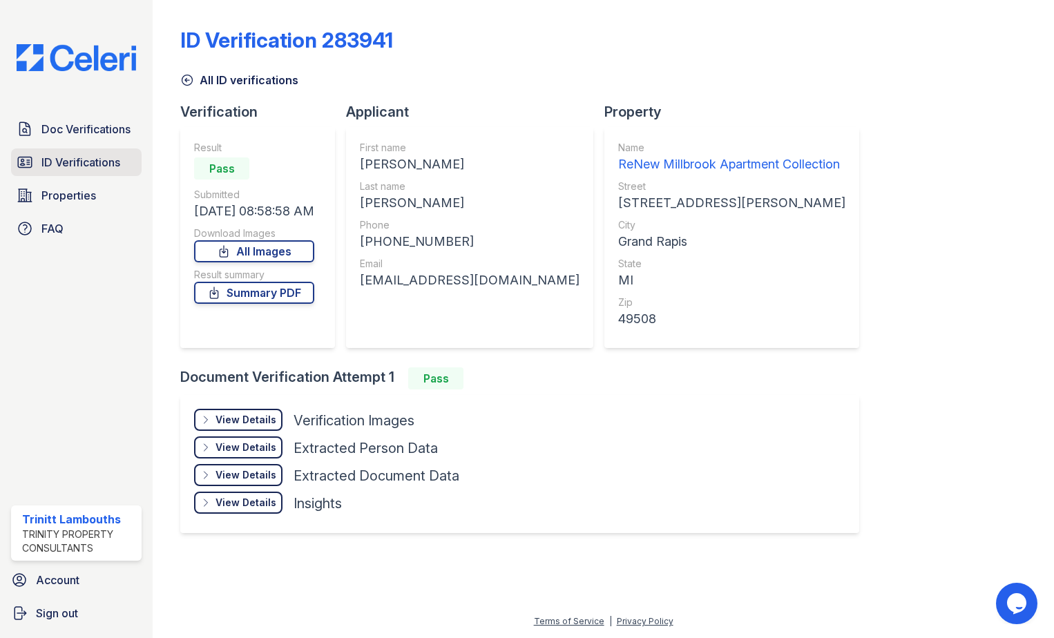
click at [111, 162] on span "ID Verifications" at bounding box center [80, 162] width 79 height 17
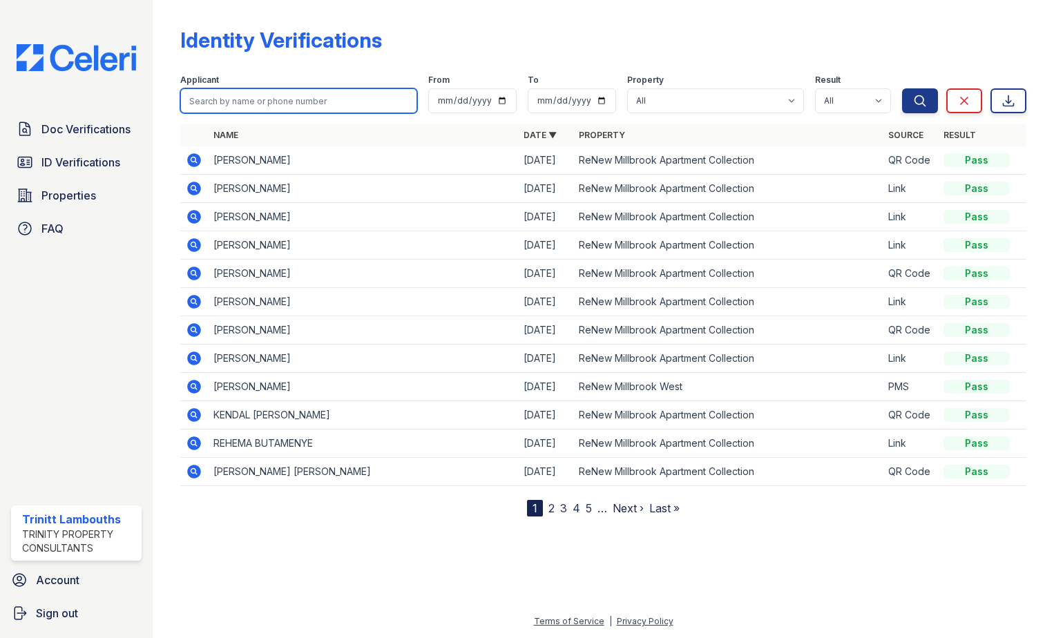
click at [275, 95] on input "search" at bounding box center [298, 100] width 237 height 25
type input "karla"
click at [902, 88] on button "Search" at bounding box center [920, 100] width 36 height 25
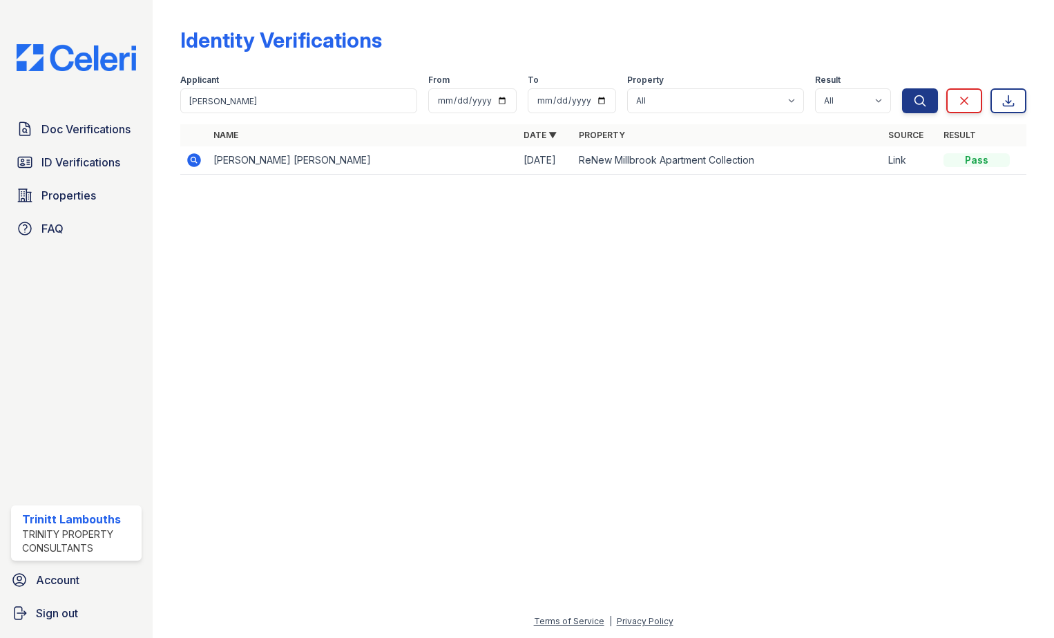
click at [193, 163] on icon at bounding box center [194, 160] width 14 height 14
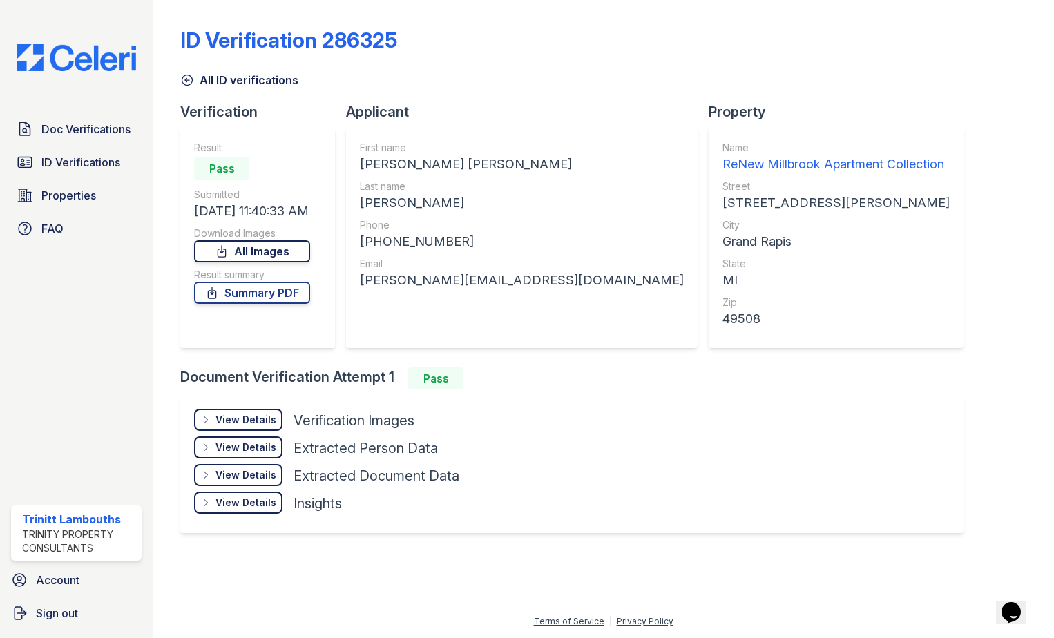
click at [283, 250] on link "All Images" at bounding box center [252, 251] width 116 height 22
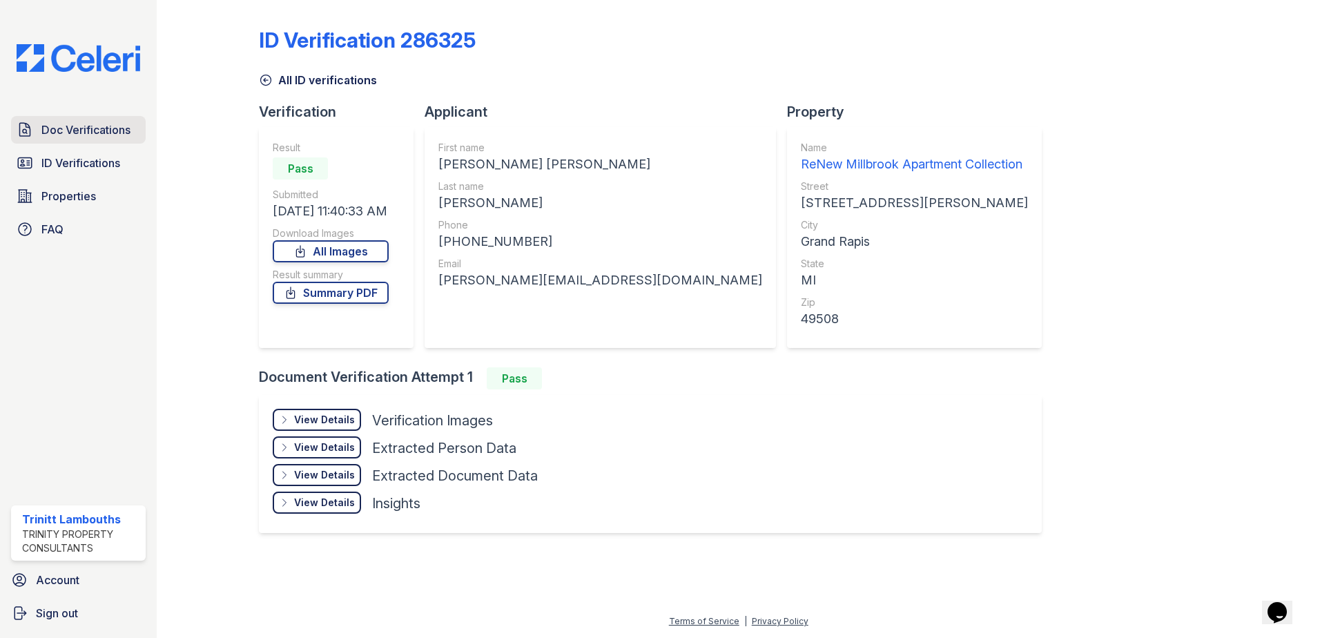
click at [94, 130] on span "Doc Verifications" at bounding box center [85, 130] width 89 height 17
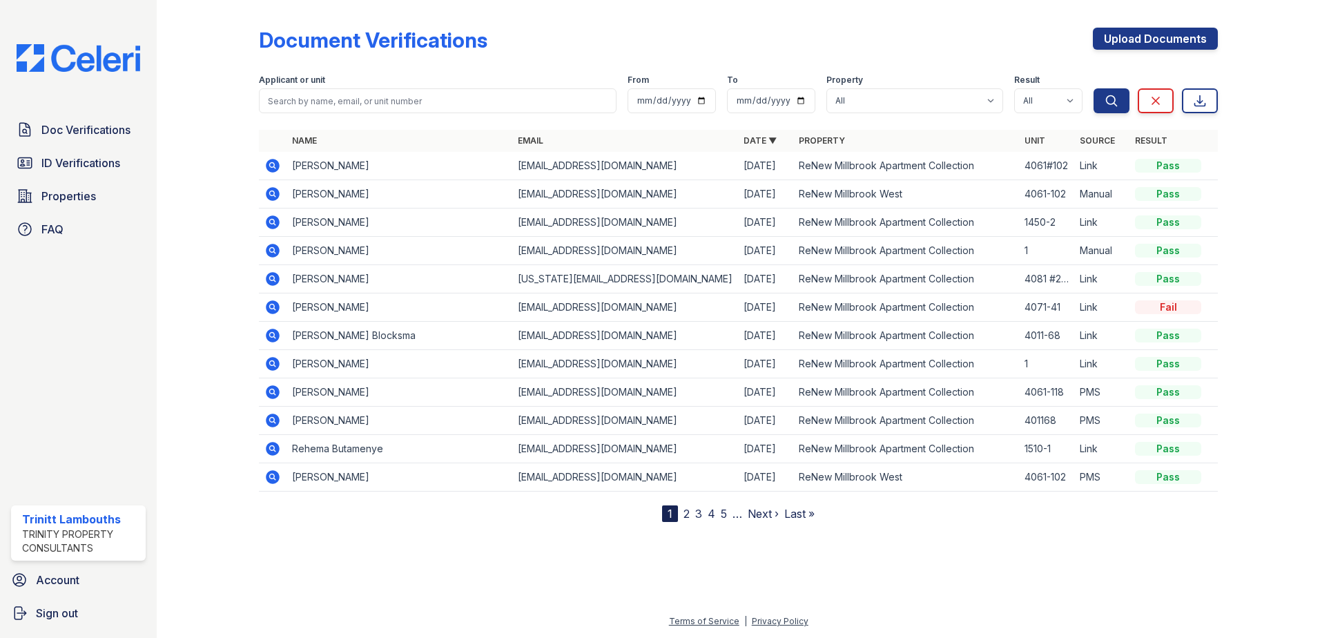
click at [272, 163] on icon at bounding box center [272, 165] width 17 height 17
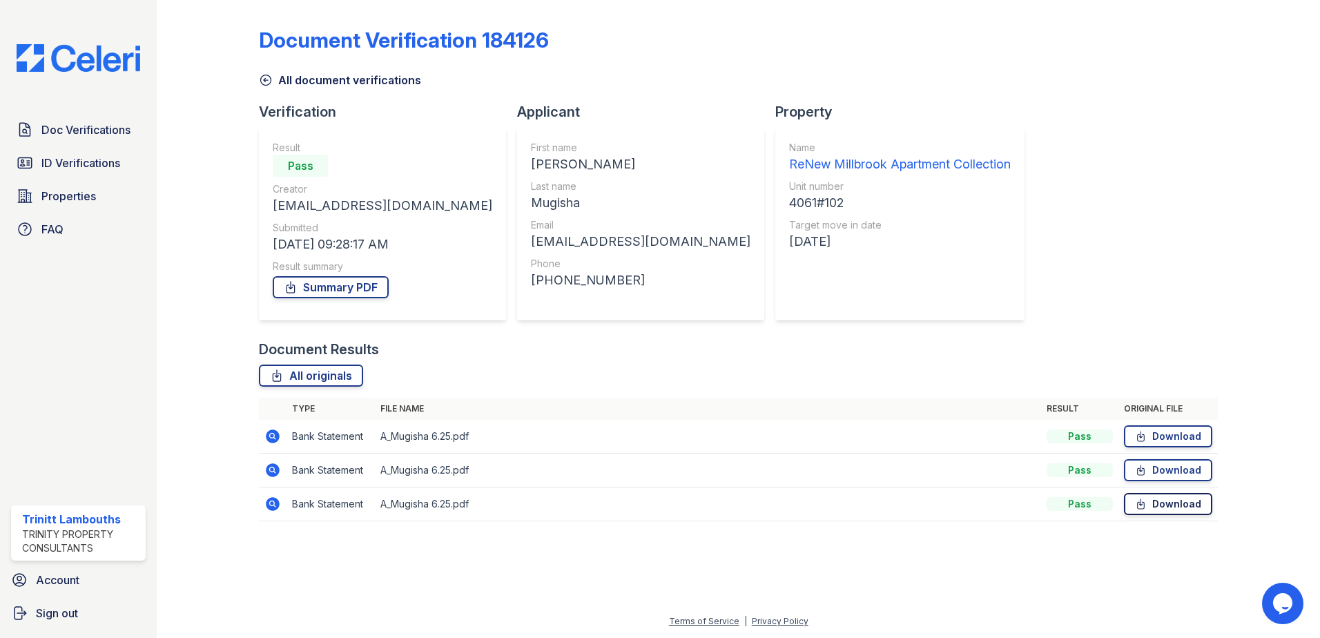
click at [1156, 505] on link "Download" at bounding box center [1168, 504] width 88 height 22
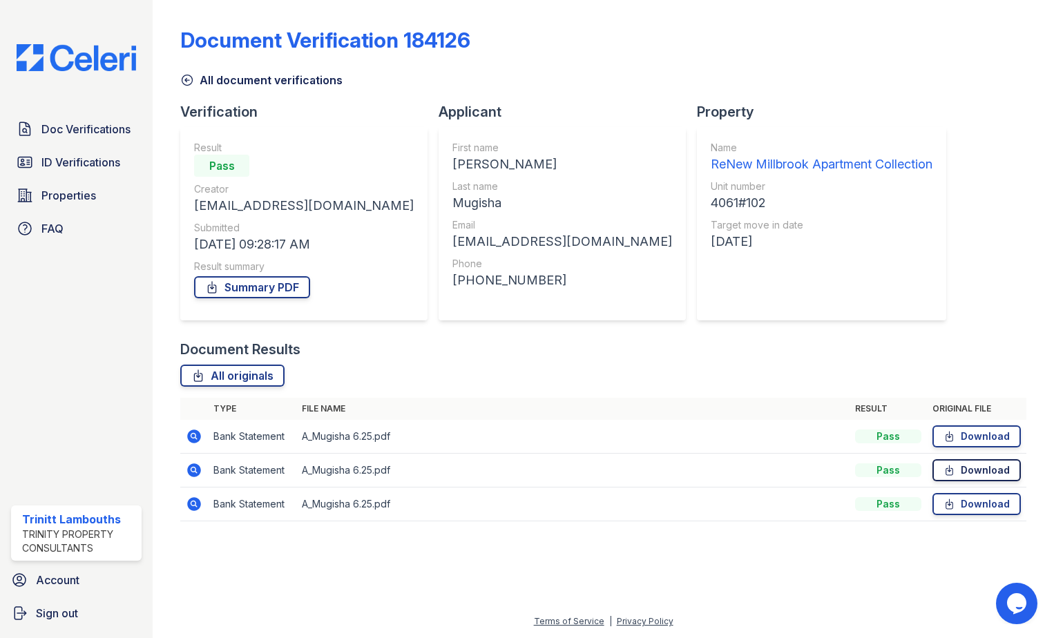
click at [963, 471] on link "Download" at bounding box center [976, 470] width 88 height 22
click at [1003, 507] on link "Download" at bounding box center [976, 504] width 88 height 22
click at [989, 472] on link "Download" at bounding box center [976, 470] width 88 height 22
click at [989, 432] on link "Download" at bounding box center [976, 436] width 88 height 22
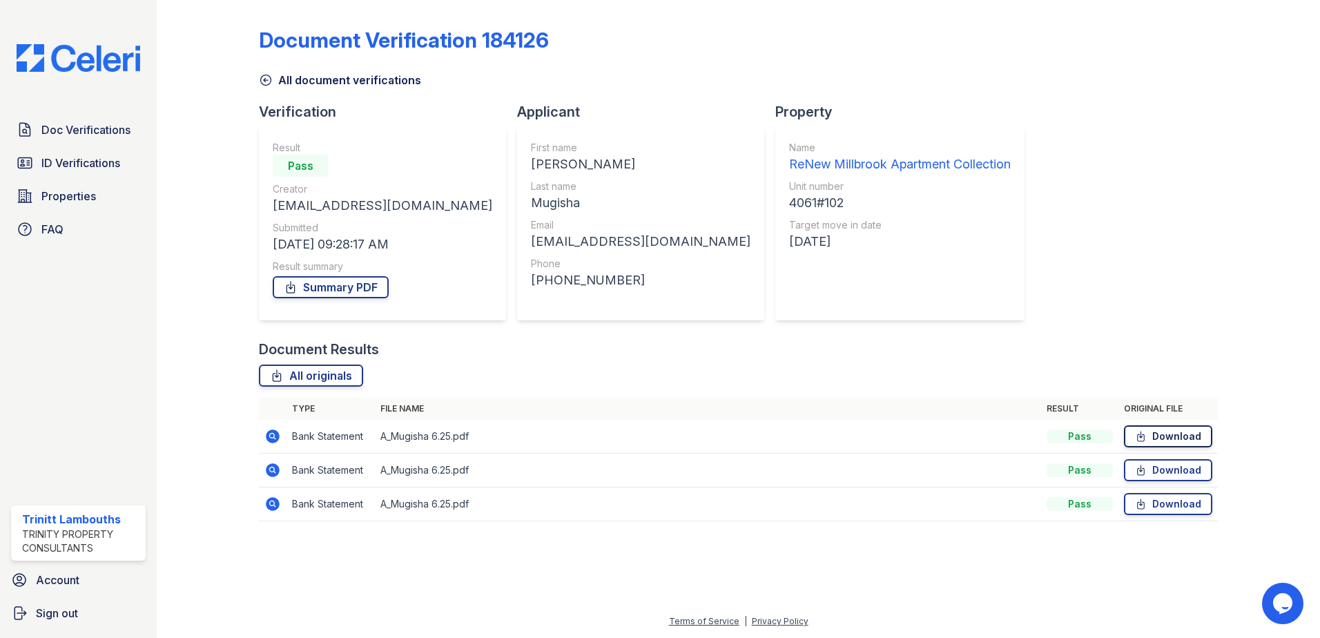
click at [1166, 441] on link "Download" at bounding box center [1168, 436] width 88 height 22
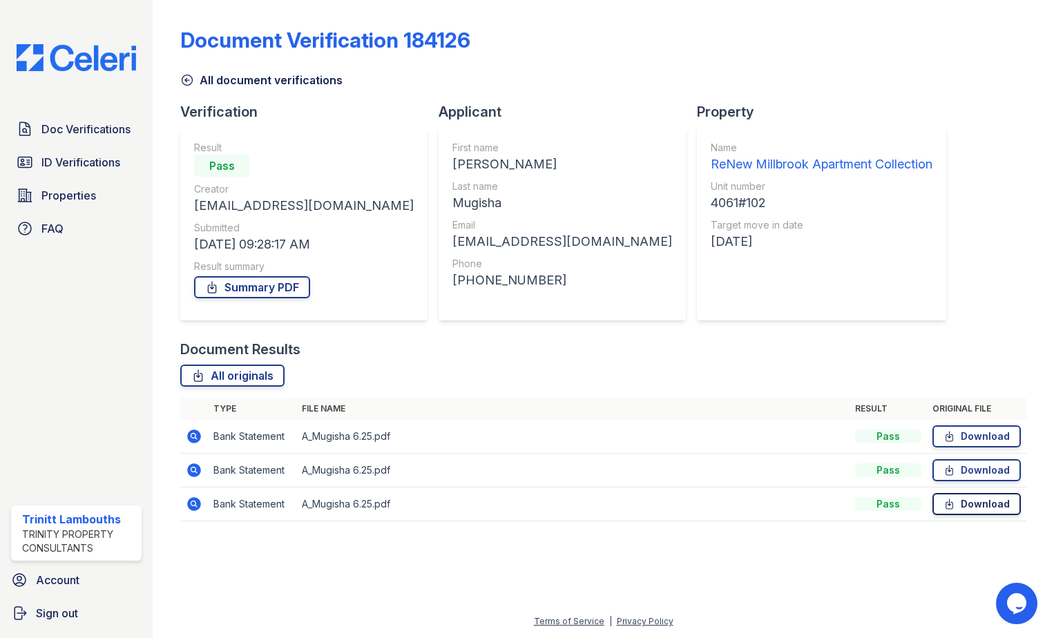
click at [955, 508] on icon at bounding box center [949, 504] width 12 height 14
